Goal: Task Accomplishment & Management: Manage account settings

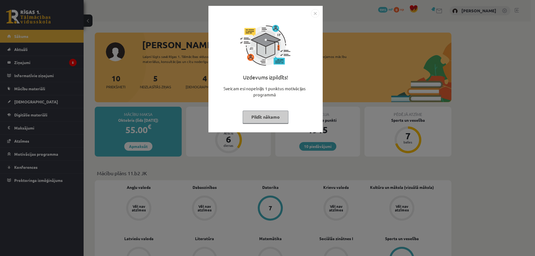
click at [262, 117] on button "Pildīt nākamo" at bounding box center [266, 117] width 46 height 13
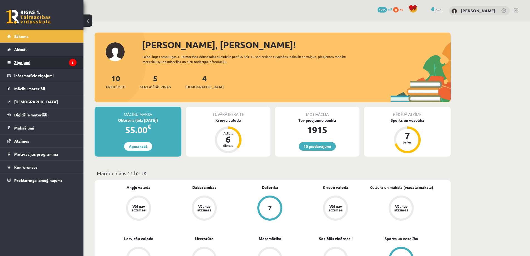
click at [46, 63] on legend "Ziņojumi 5" at bounding box center [45, 62] width 62 height 13
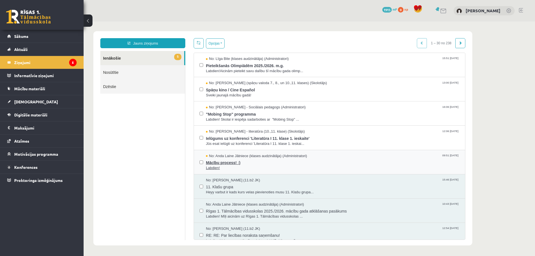
click at [211, 164] on span "Mācību process! :)" at bounding box center [332, 161] width 253 height 7
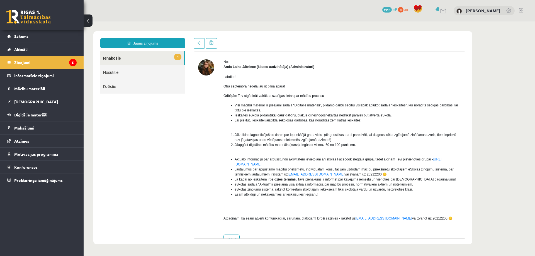
scroll to position [33, 0]
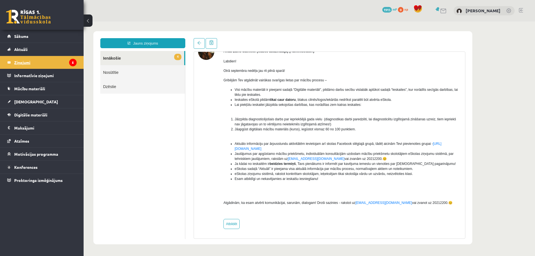
click at [57, 65] on legend "Ziņojumi 5" at bounding box center [45, 62] width 62 height 13
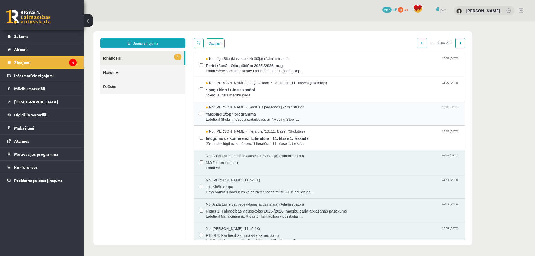
scroll to position [0, 0]
click at [213, 43] on button "Opcijas" at bounding box center [215, 43] width 19 height 10
click at [217, 52] on div "Atzīmēt visus ziņojumus" at bounding box center [249, 56] width 87 height 8
click at [217, 43] on button "Opcijas" at bounding box center [215, 43] width 19 height 10
click at [226, 70] on link "Atzīmēt visus kā lasītus" at bounding box center [249, 71] width 73 height 6
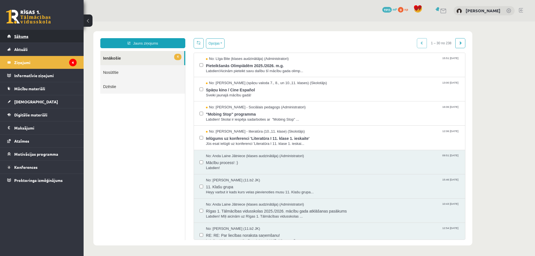
click at [32, 36] on link "Sākums" at bounding box center [41, 36] width 69 height 13
